Goal: Task Accomplishment & Management: Manage account settings

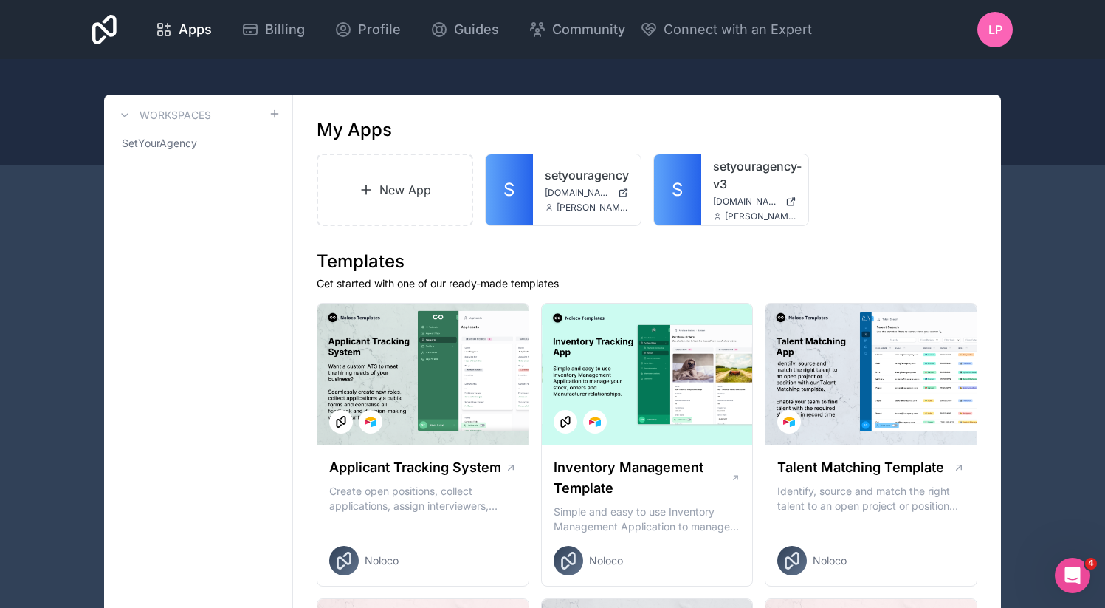
drag, startPoint x: 699, startPoint y: 185, endPoint x: 467, endPoint y: 2, distance: 294.9
click at [0, 0] on div at bounding box center [0, 0] width 0 height 0
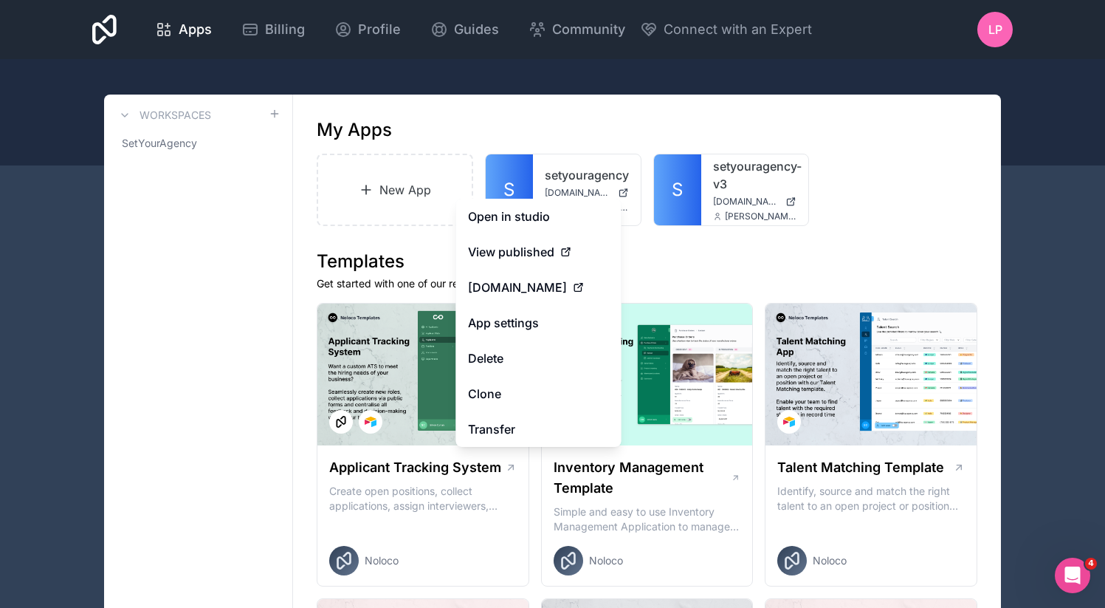
click at [517, 363] on button "Delete" at bounding box center [538, 357] width 165 height 35
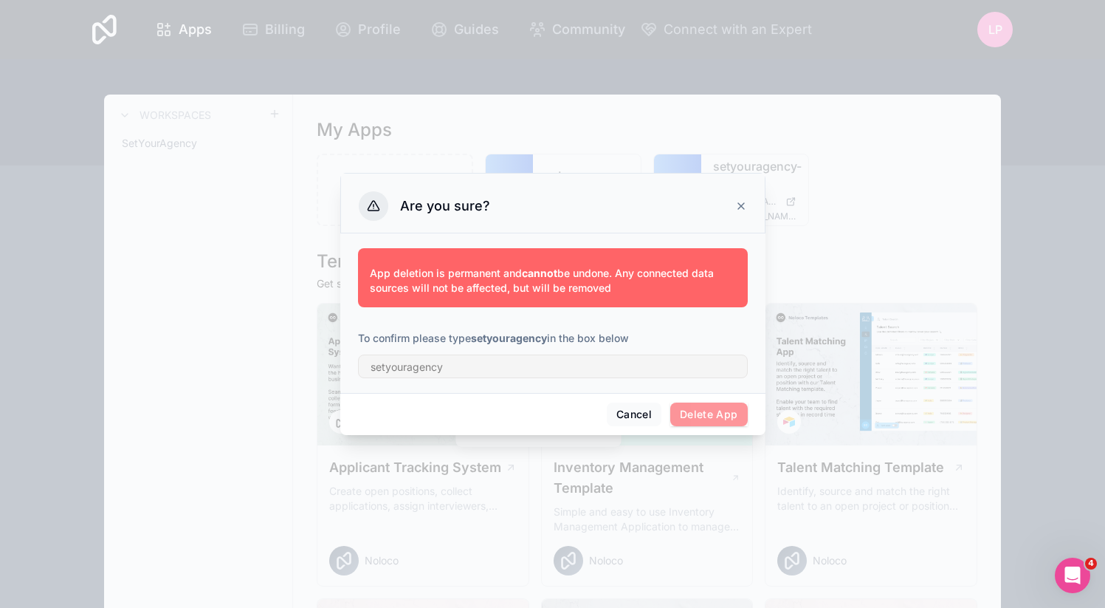
click at [503, 340] on strong "setyouragency" at bounding box center [509, 338] width 76 height 13
copy strong "setyouragency"
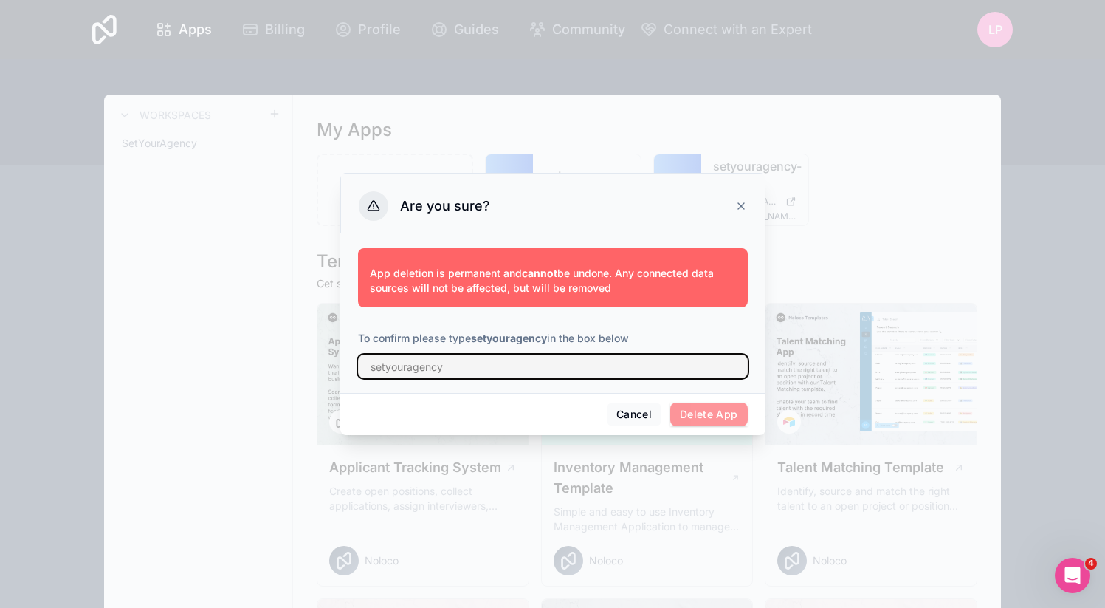
click at [489, 369] on input "text" at bounding box center [553, 366] width 390 height 24
paste input "setyouragency"
type input "setyouragency"
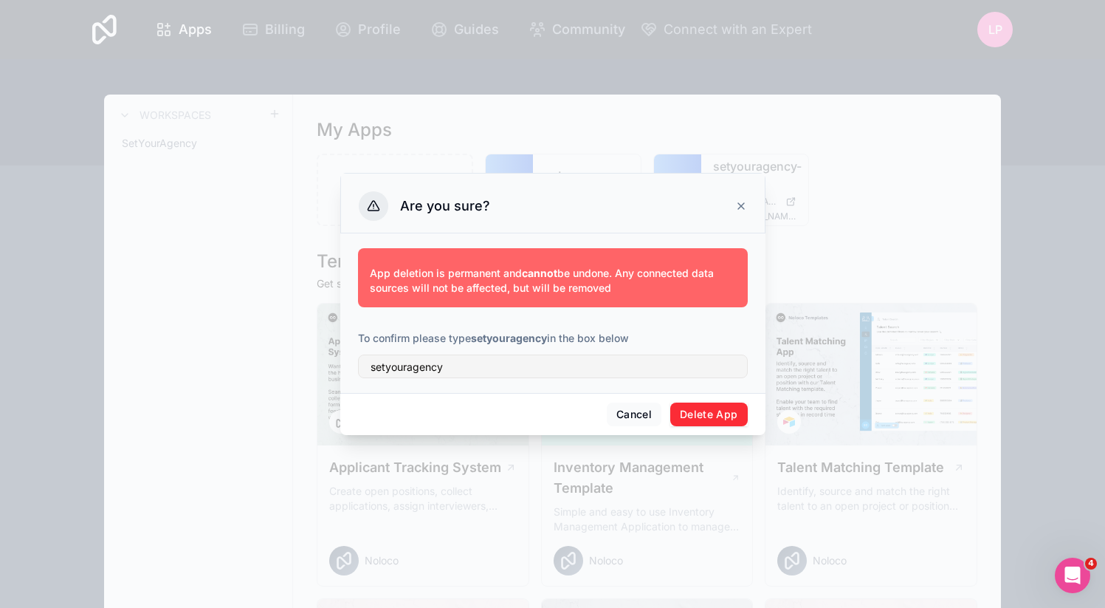
click at [726, 412] on button "Delete App" at bounding box center [709, 414] width 78 height 24
